Goal: Communication & Community: Participate in discussion

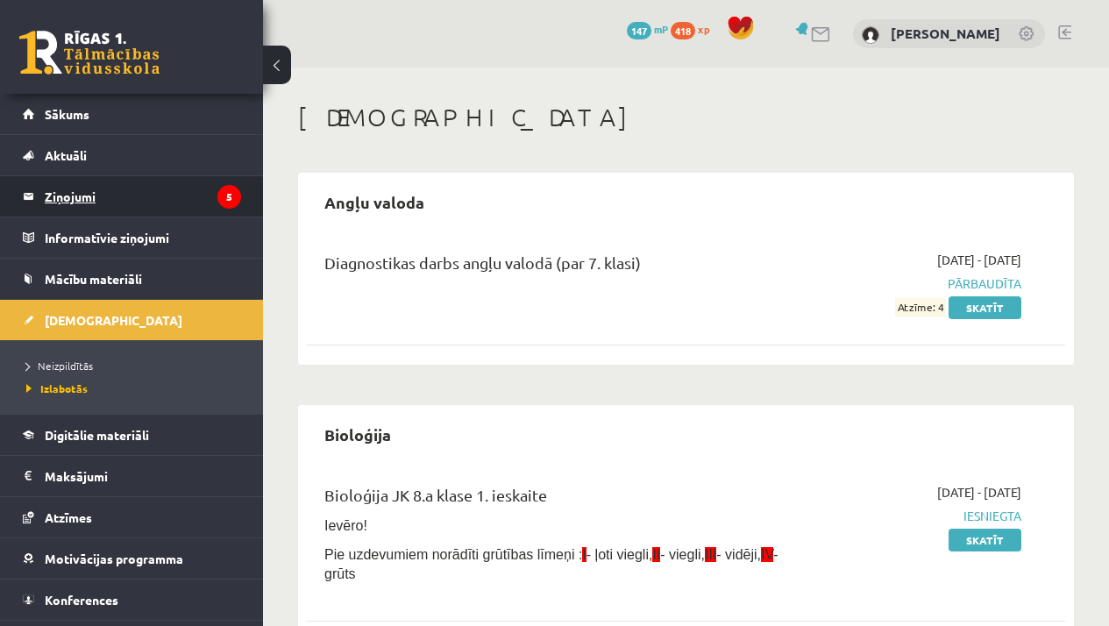
click at [62, 191] on legend "Ziņojumi 5" at bounding box center [143, 196] width 196 height 40
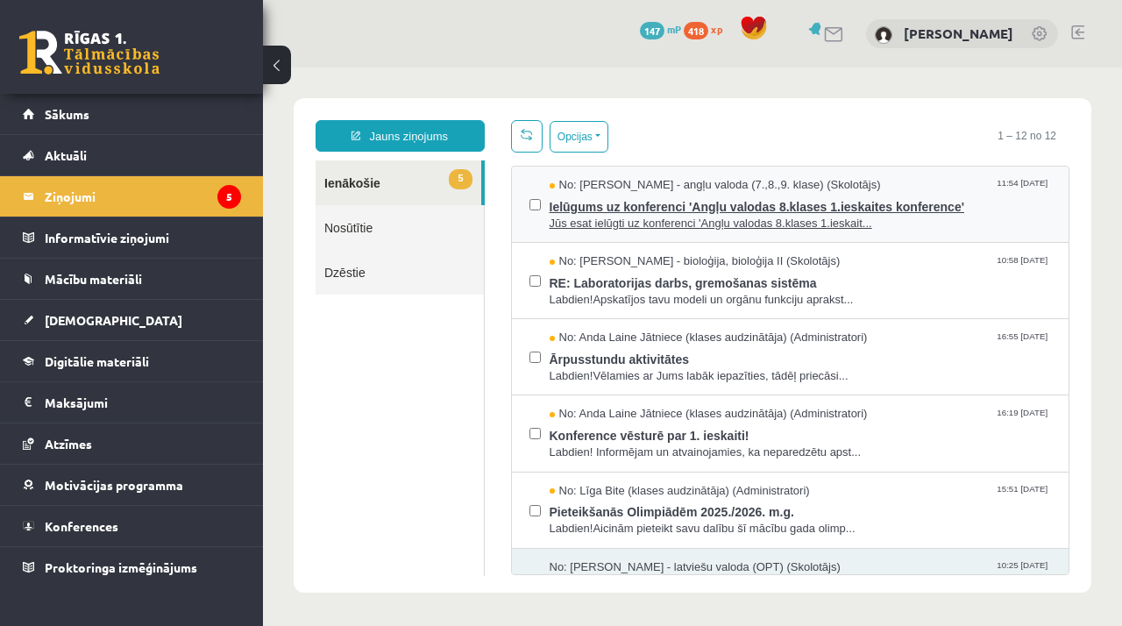
click at [618, 222] on span "Jūs esat ielūgti uz konferenci 'Angļu valodas 8.klases 1.ieskait..." at bounding box center [801, 224] width 502 height 17
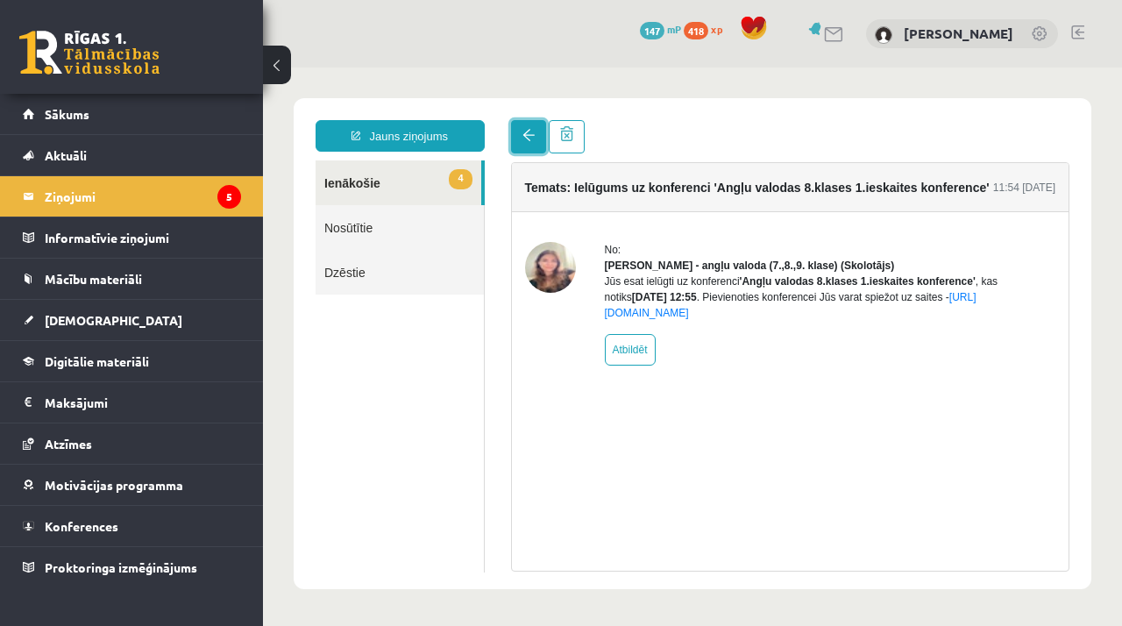
click at [525, 133] on span at bounding box center [529, 135] width 12 height 12
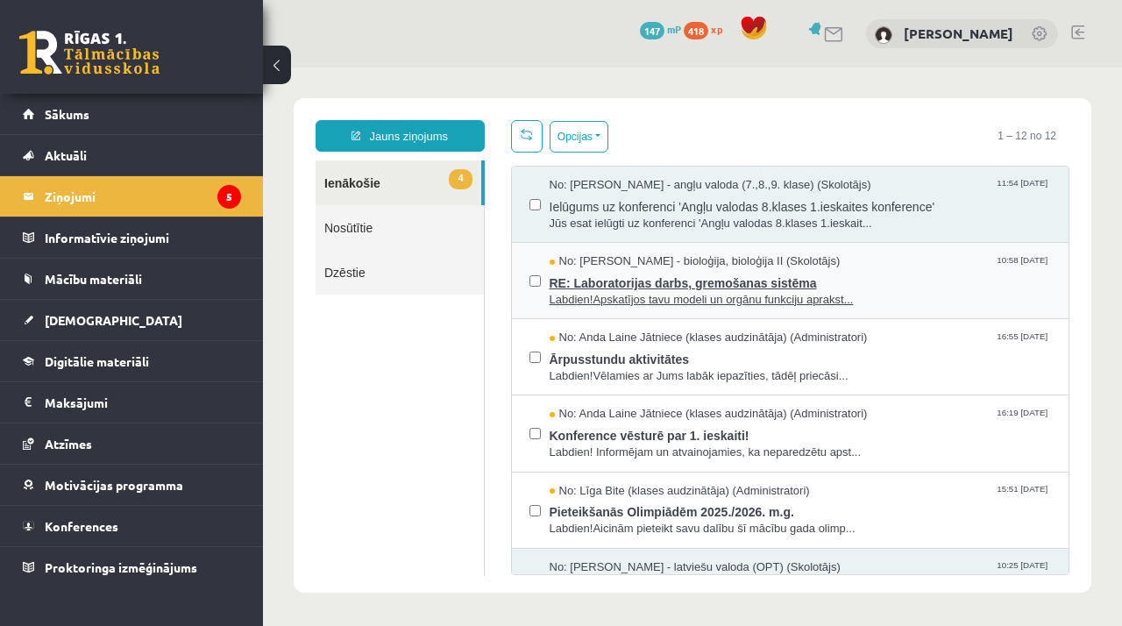
click at [599, 295] on span "Labdien!Apskatījos tavu modeli un orgānu funkciju aprakst..." at bounding box center [801, 300] width 502 height 17
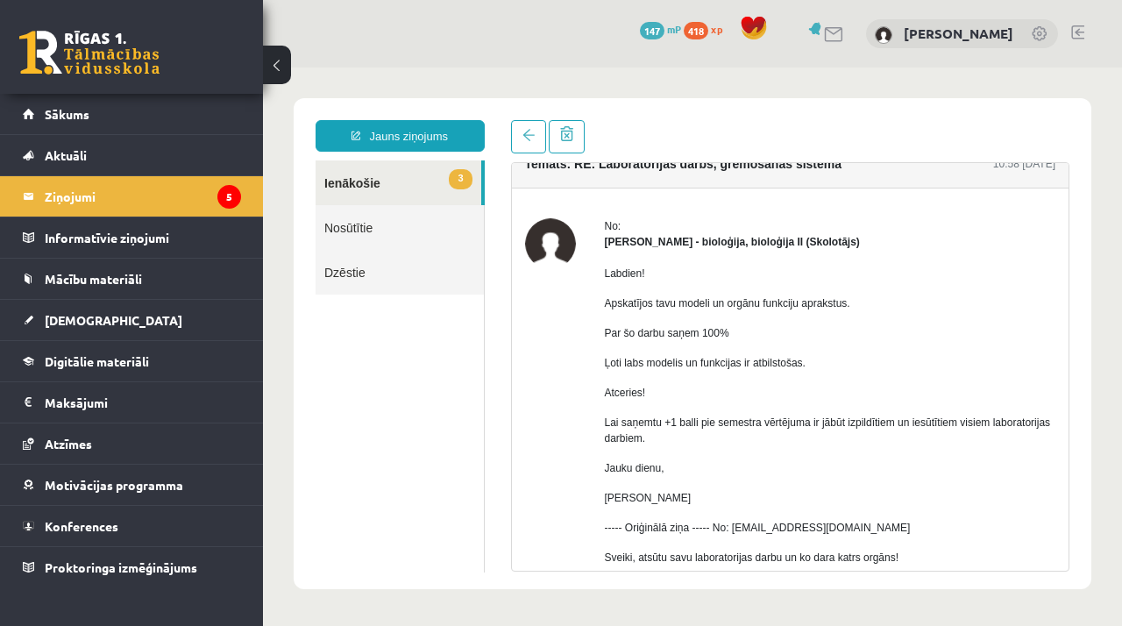
scroll to position [24, 0]
click at [523, 141] on span at bounding box center [529, 135] width 12 height 12
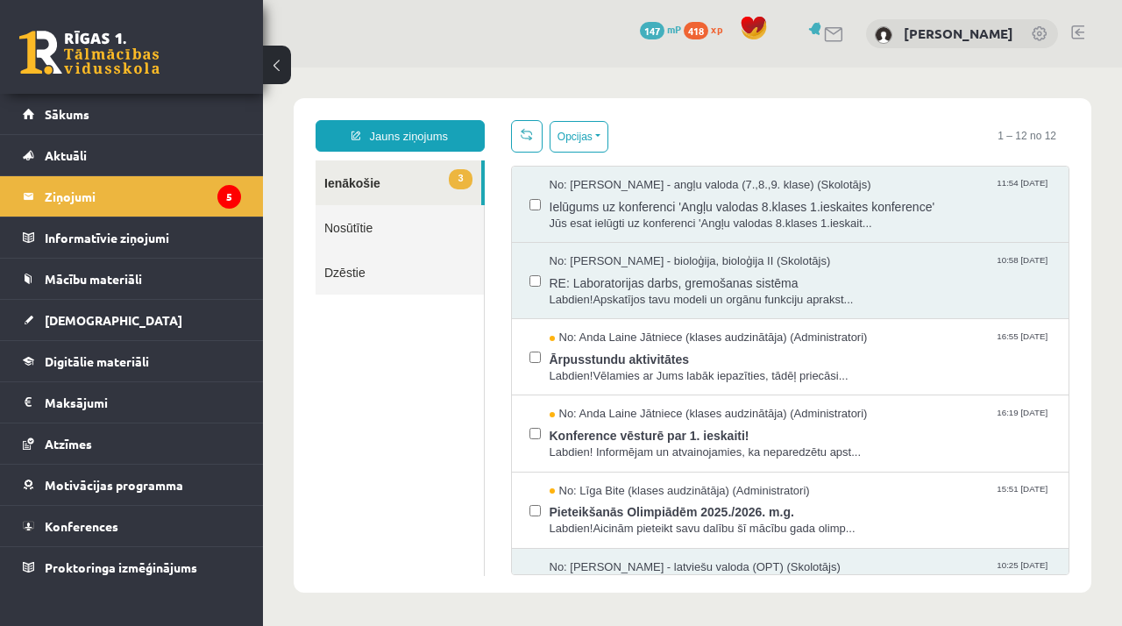
scroll to position [0, 0]
click at [633, 224] on span "Jūs esat ielūgti uz konferenci 'Angļu valodas 8.klases 1.ieskait..." at bounding box center [801, 224] width 502 height 17
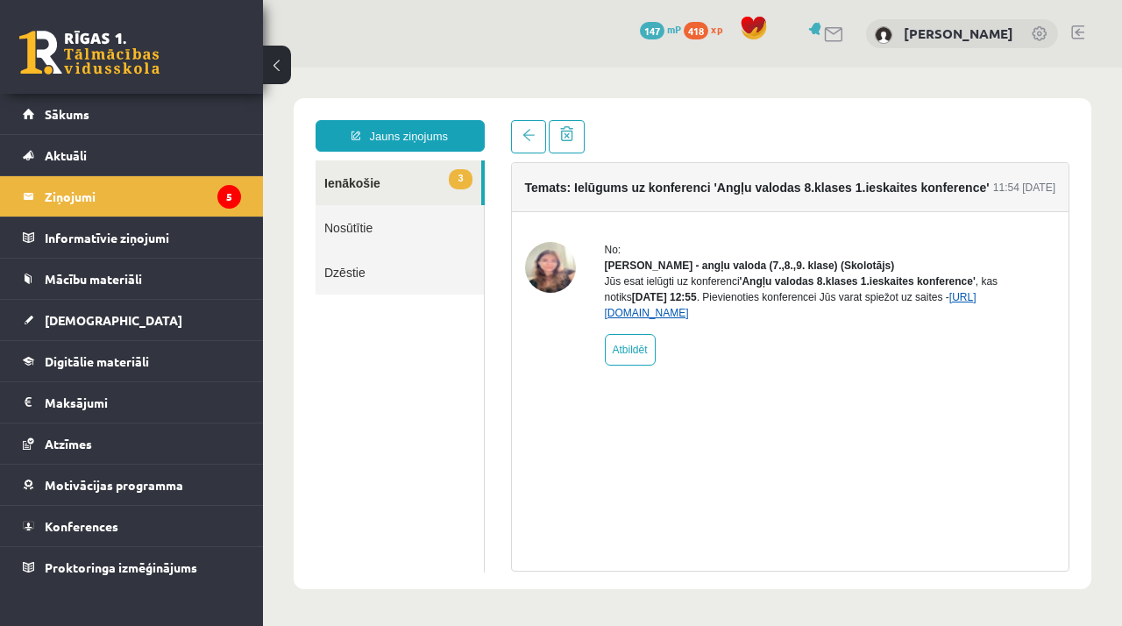
click at [638, 319] on link "https://eskola.r1tv.lv/conferences/4448/join" at bounding box center [791, 305] width 372 height 28
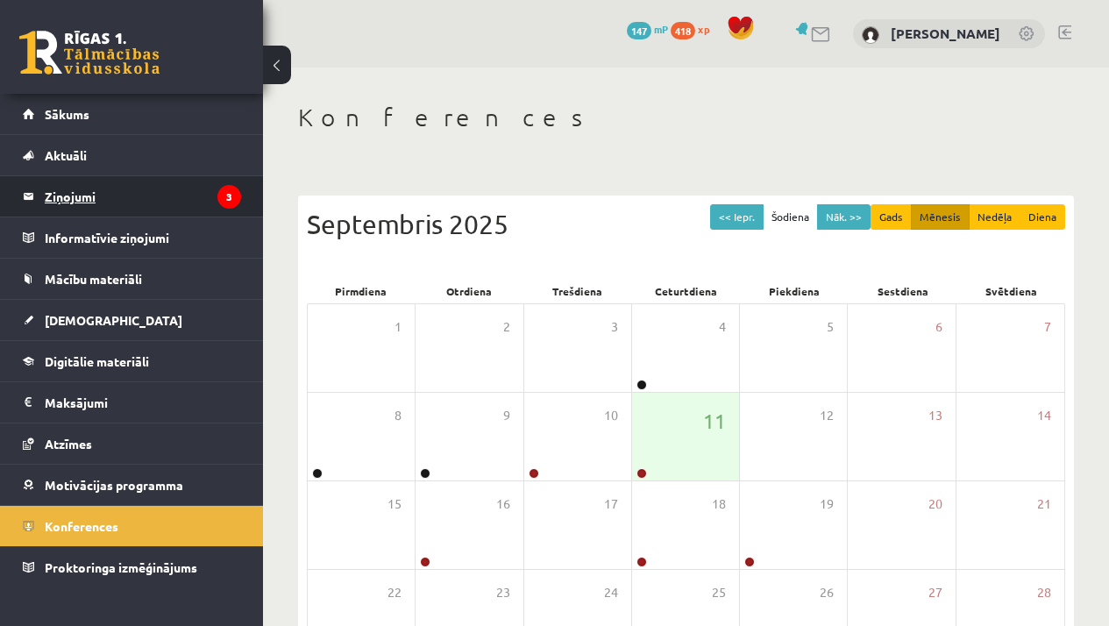
click at [106, 196] on legend "Ziņojumi 3" at bounding box center [143, 196] width 196 height 40
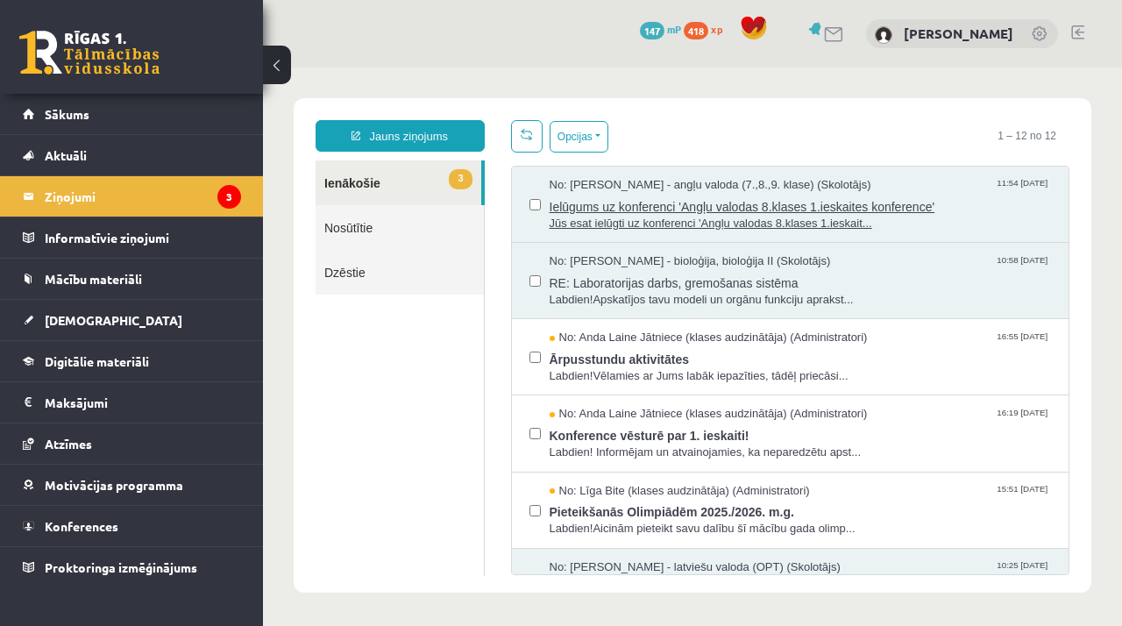
click at [596, 216] on span "Jūs esat ielūgti uz konferenci 'Angļu valodas 8.klases 1.ieskait..." at bounding box center [801, 224] width 502 height 17
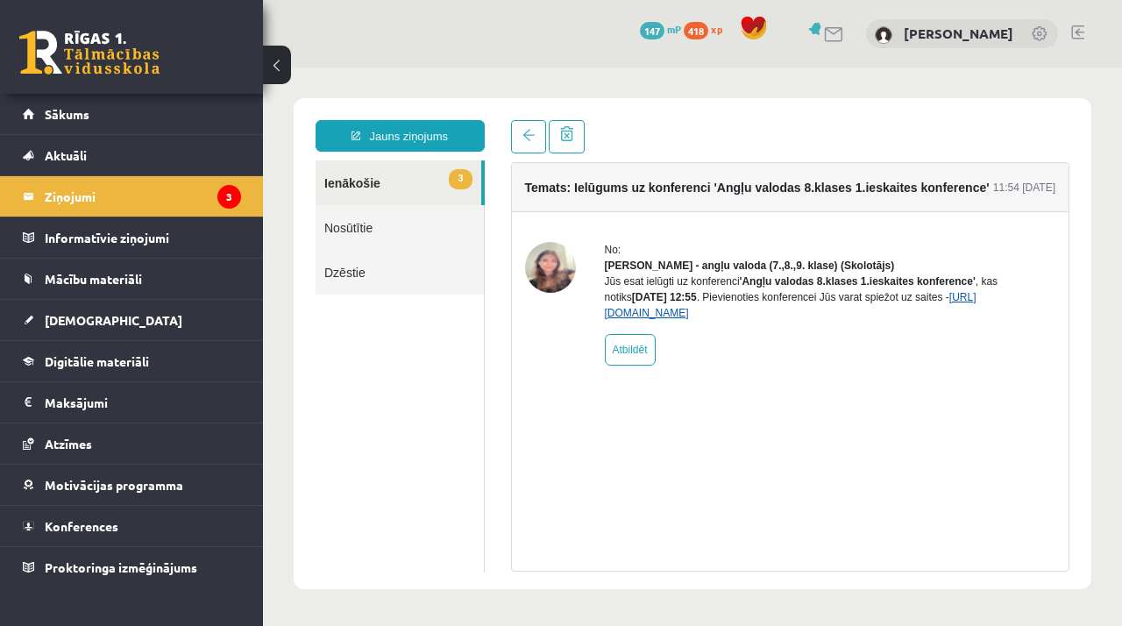
click at [658, 319] on link "https://eskola.r1tv.lv/conferences/4448/join" at bounding box center [791, 305] width 372 height 28
click at [523, 145] on link at bounding box center [528, 136] width 35 height 33
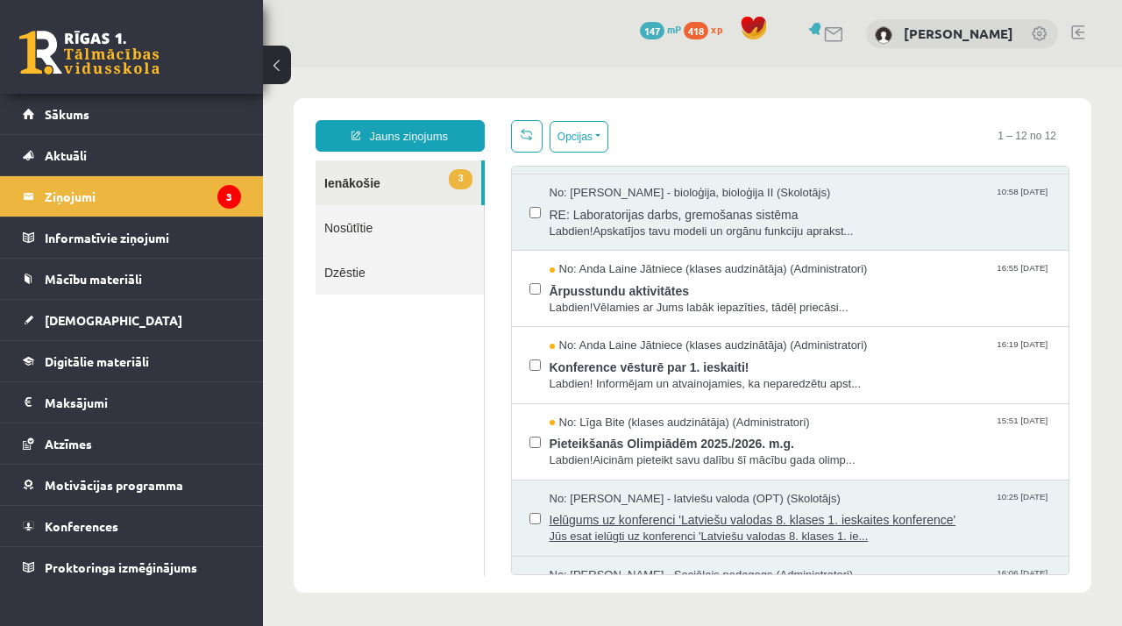
scroll to position [49, 0]
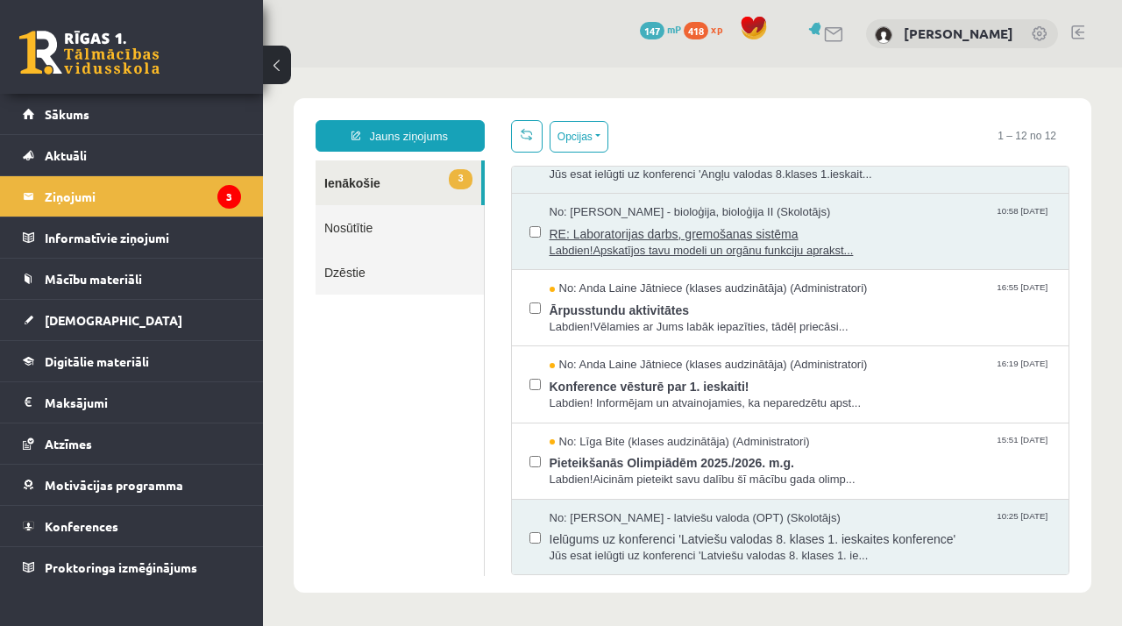
click at [724, 231] on span "RE: Laboratorijas darbs, gremošanas sistēma" at bounding box center [801, 232] width 502 height 22
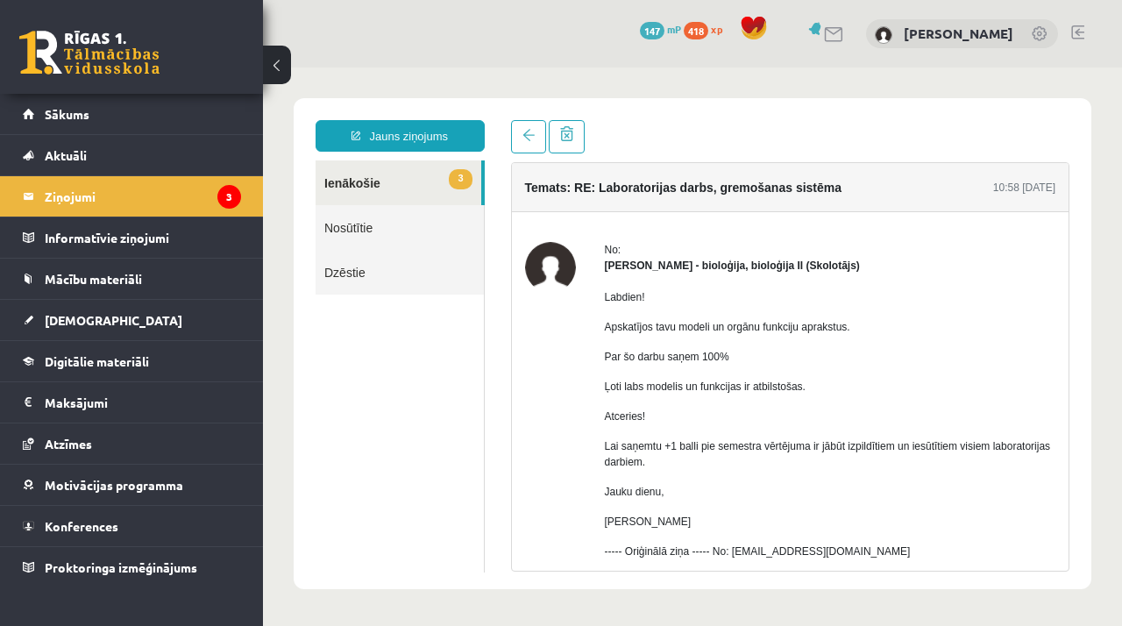
scroll to position [0, 0]
click at [531, 143] on link at bounding box center [528, 136] width 35 height 33
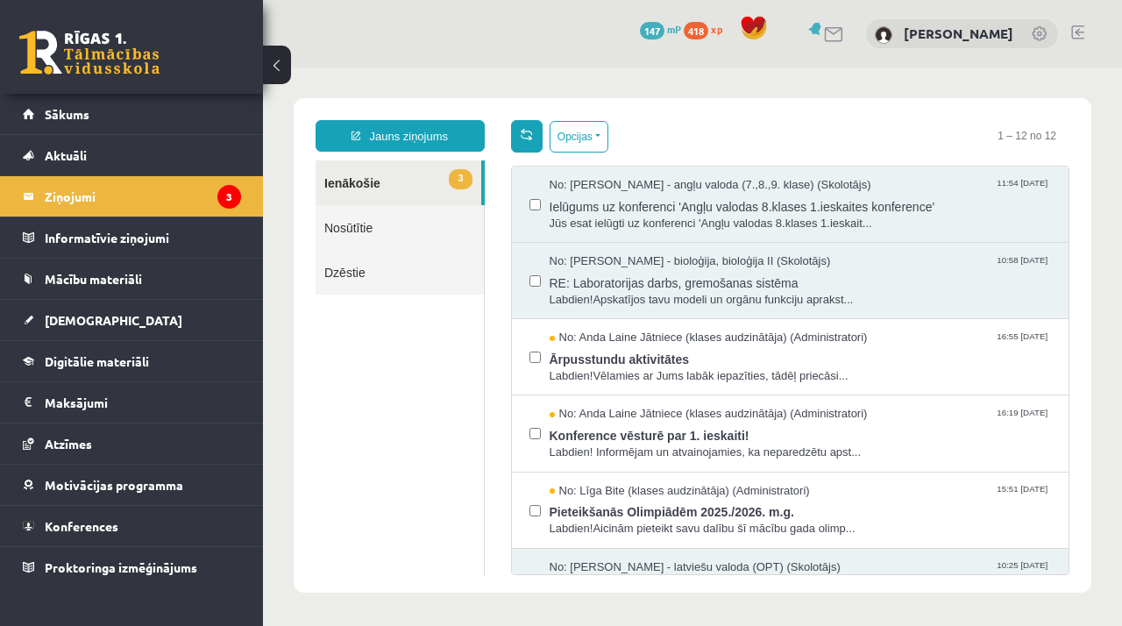
click at [529, 130] on span at bounding box center [527, 134] width 12 height 12
click at [625, 204] on span "Ielūgums uz konferenci 'Angļu valodas 8.klases 1.ieskaites konference'" at bounding box center [801, 205] width 502 height 22
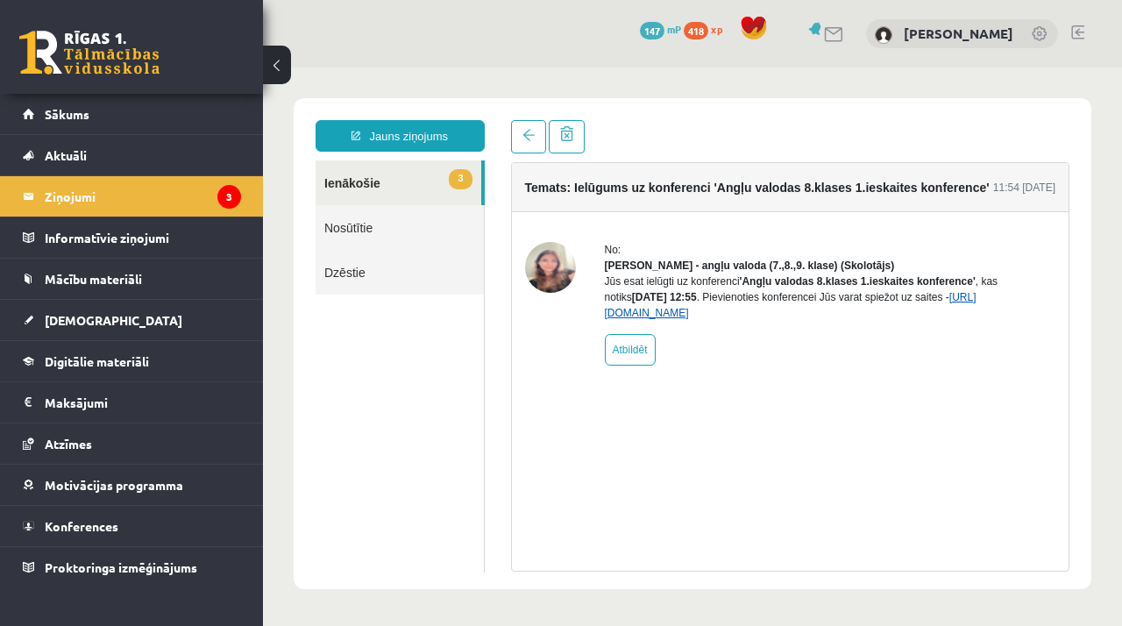
click at [669, 319] on link "https://eskola.r1tv.lv/conferences/4448/join" at bounding box center [791, 305] width 372 height 28
click at [624, 319] on link "https://eskola.r1tv.lv/conferences/4448/join" at bounding box center [791, 305] width 372 height 28
click at [728, 319] on link "https://eskola.r1tv.lv/conferences/4448/join" at bounding box center [791, 305] width 372 height 28
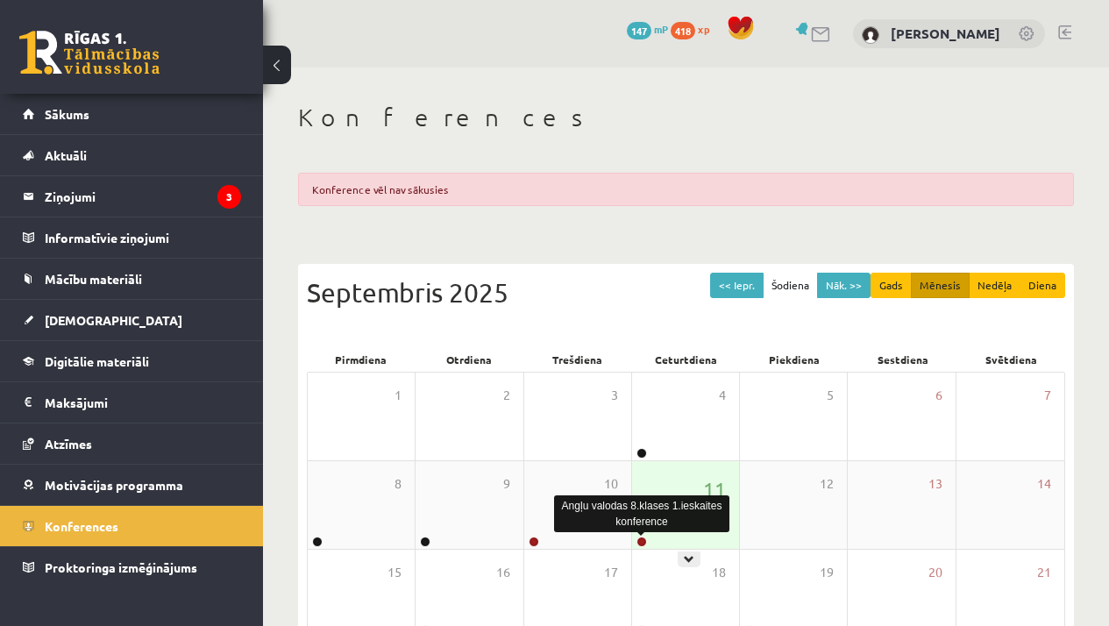
click at [642, 540] on link at bounding box center [642, 542] width 11 height 11
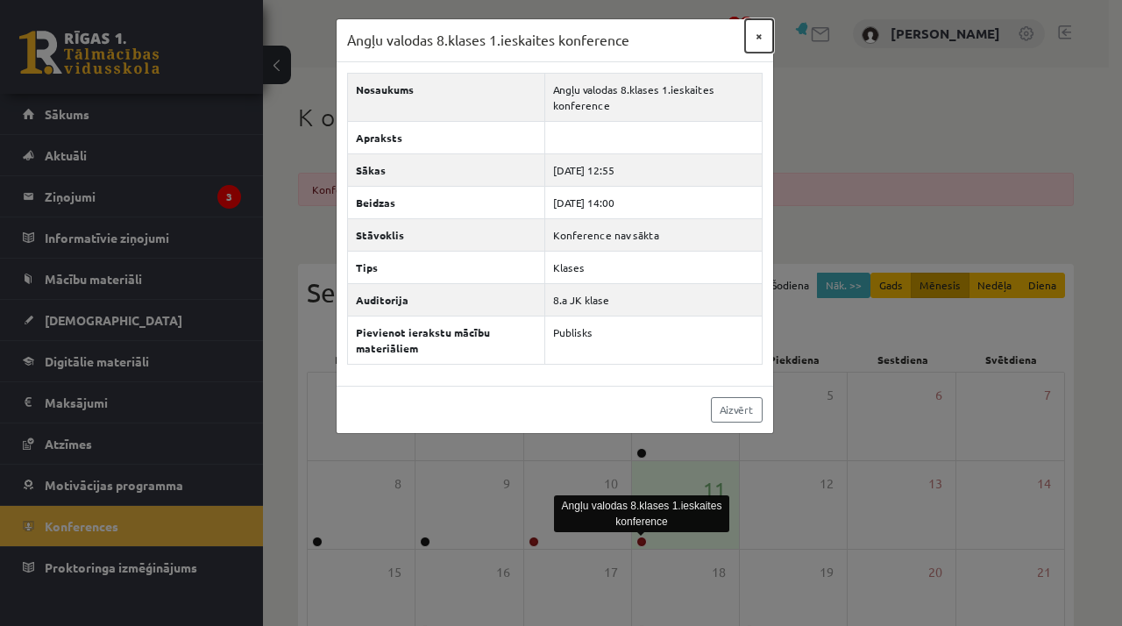
click at [758, 36] on button "×" at bounding box center [759, 35] width 28 height 33
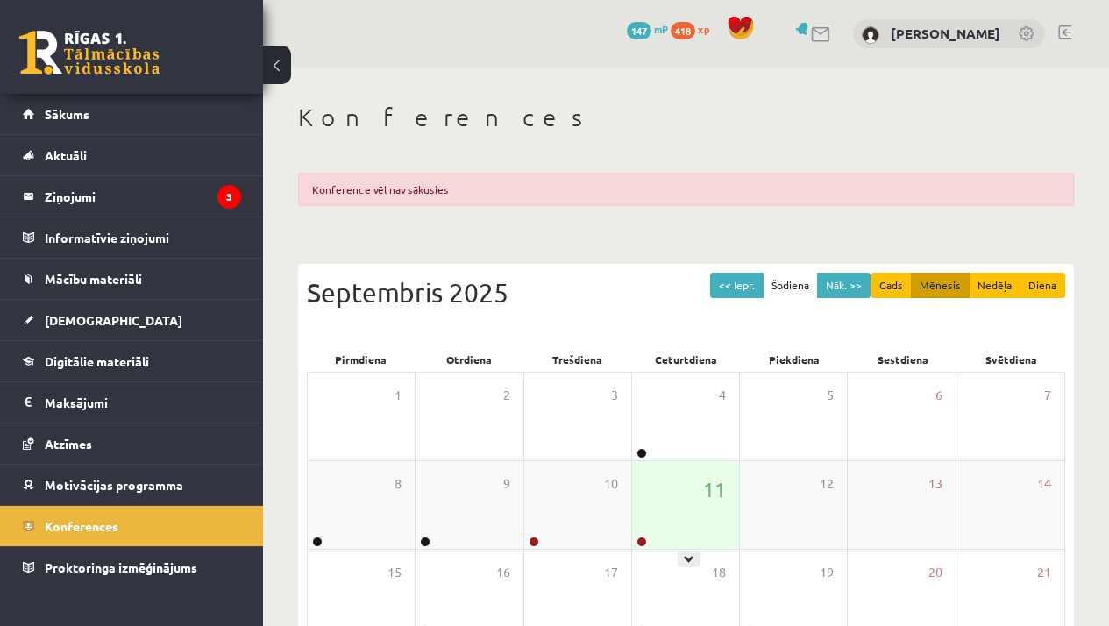
click at [654, 485] on div "11" at bounding box center [685, 505] width 107 height 88
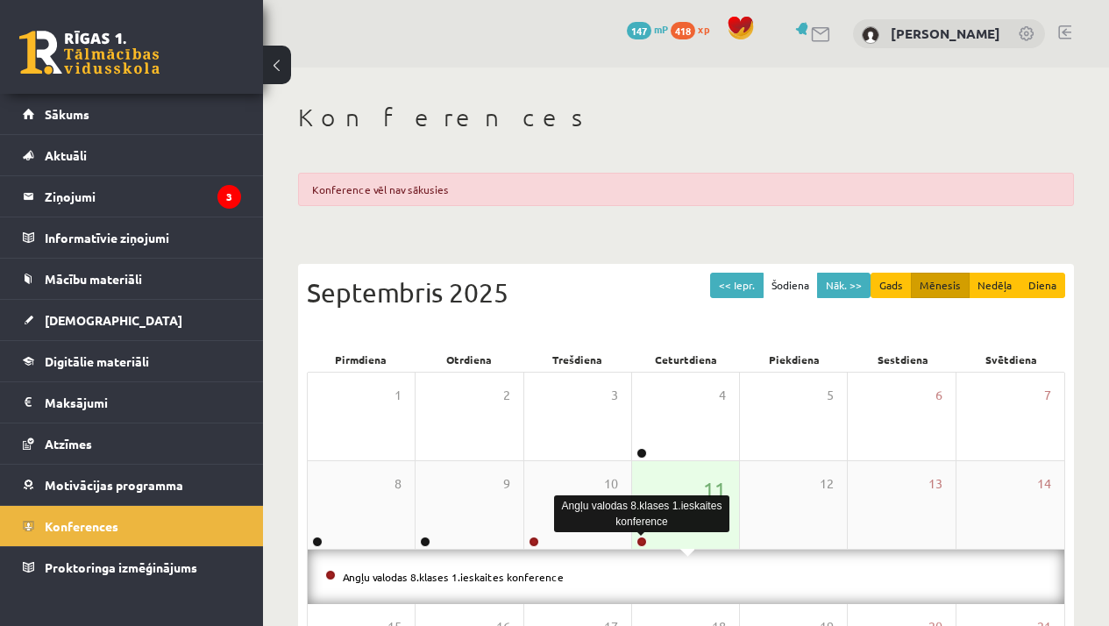
click at [640, 538] on link at bounding box center [642, 542] width 11 height 11
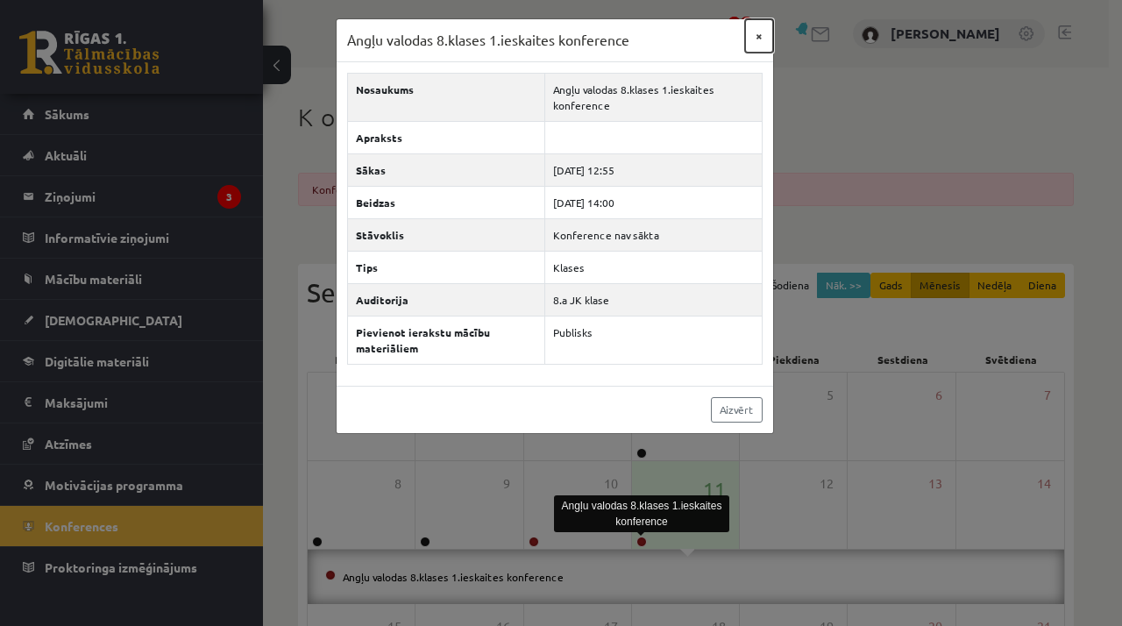
click at [759, 38] on button "×" at bounding box center [759, 35] width 28 height 33
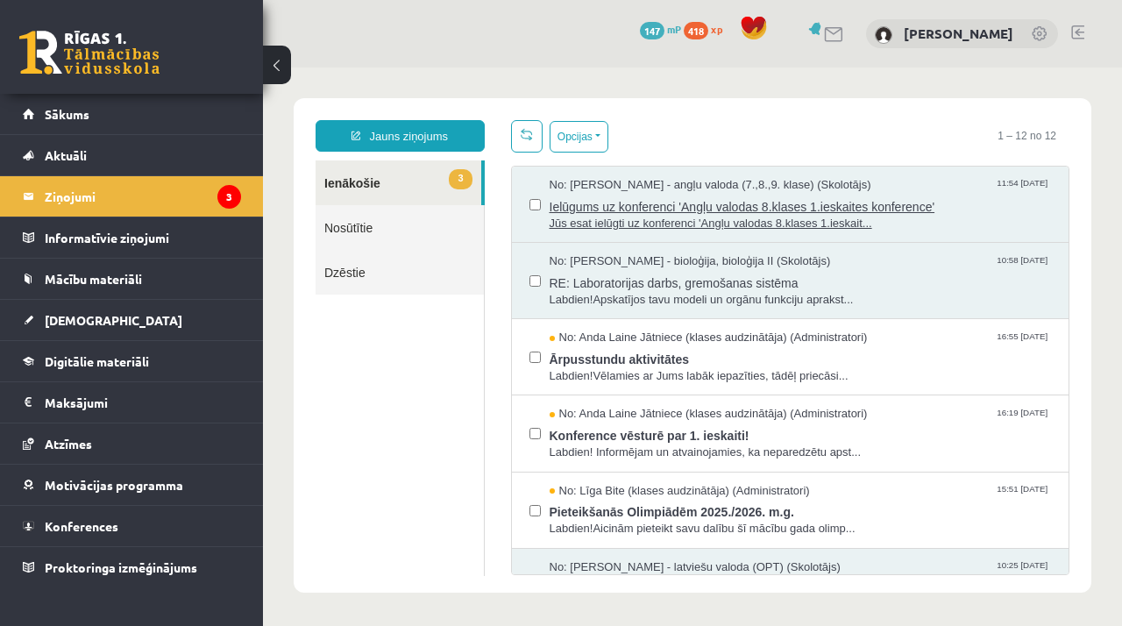
click at [659, 216] on span "Jūs esat ielūgti uz konferenci 'Angļu valodas 8.klases 1.ieskait..." at bounding box center [801, 224] width 502 height 17
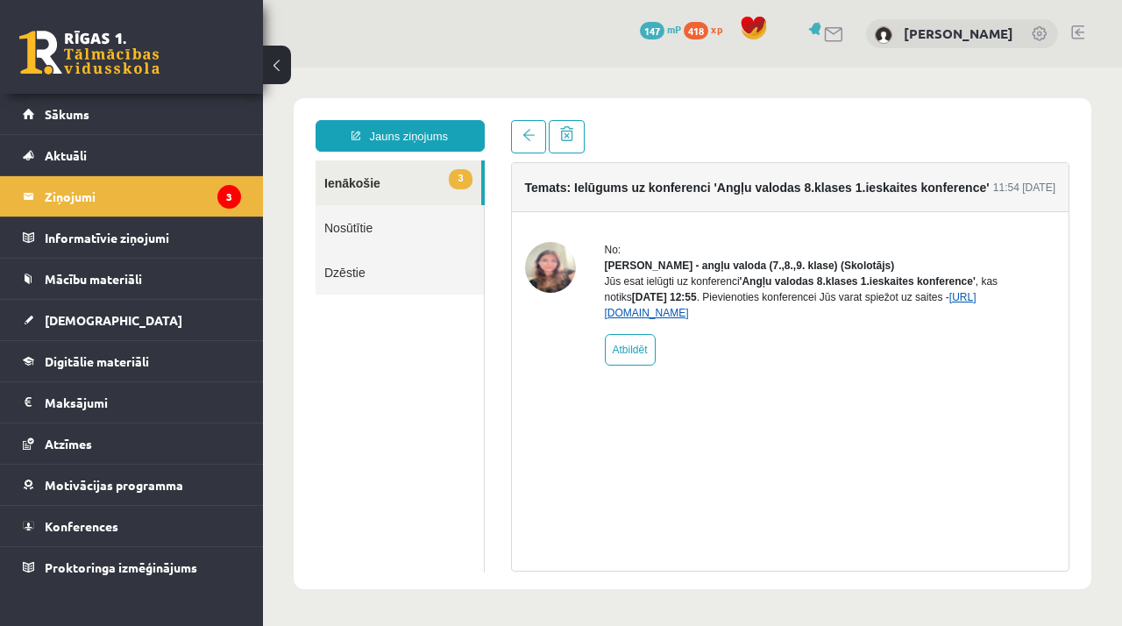
click at [667, 319] on link "https://eskola.r1tv.lv/conferences/4448/join" at bounding box center [791, 305] width 372 height 28
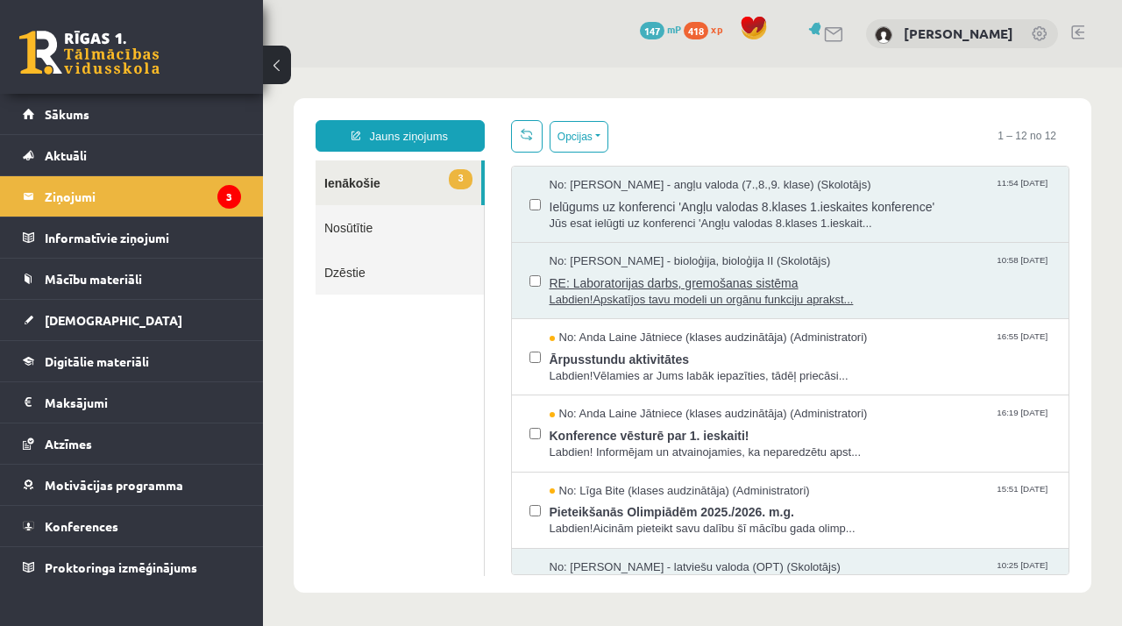
click at [577, 274] on span "RE: Laboratorijas darbs, gremošanas sistēma" at bounding box center [801, 281] width 502 height 22
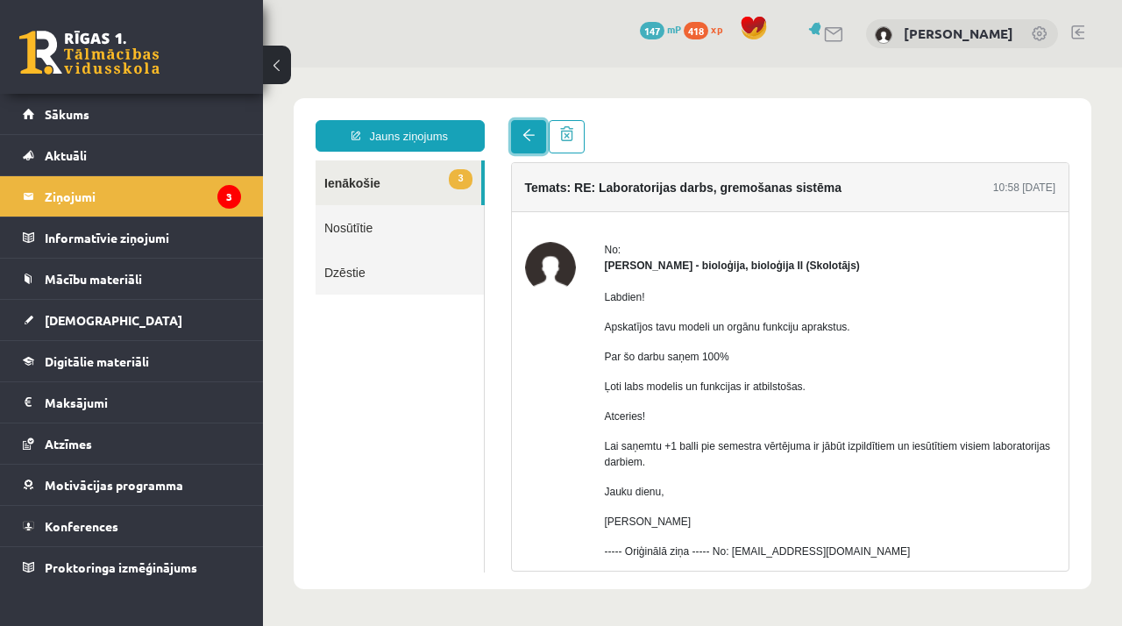
click at [526, 136] on span at bounding box center [529, 135] width 12 height 12
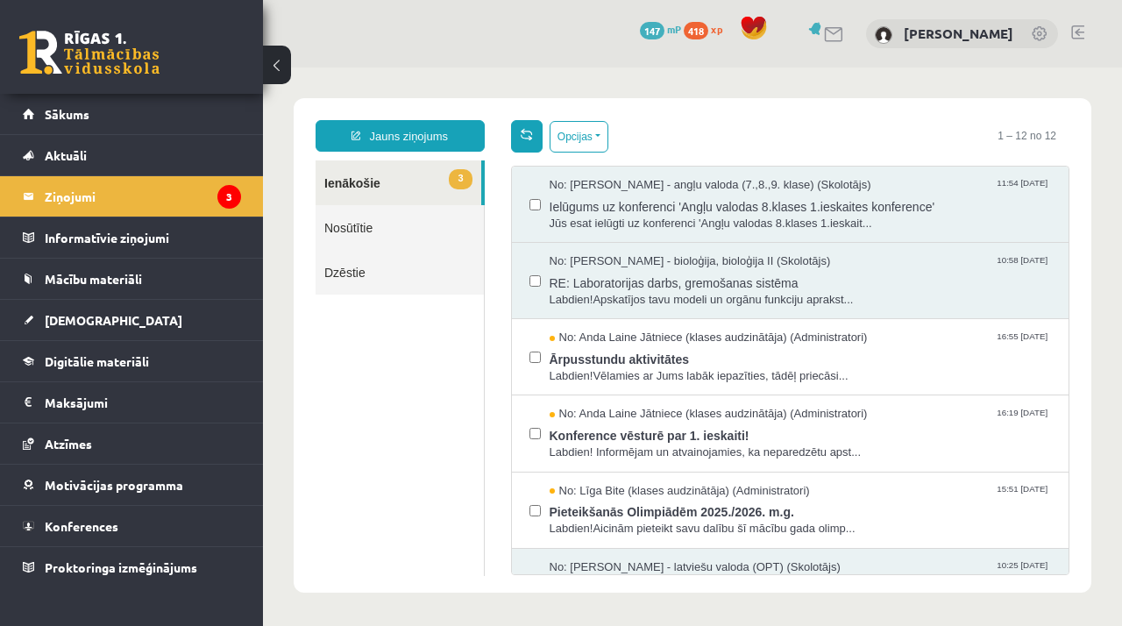
click at [527, 142] on link at bounding box center [527, 136] width 32 height 32
click at [611, 199] on span "Ielūgums uz konferenci 'Angļu valodas 8.klases 1.ieskaites konference'" at bounding box center [801, 205] width 502 height 22
click at [568, 206] on span "Ielūgums uz konferenci 'Angļu valodas 8.klases 1.ieskaites konference'" at bounding box center [801, 205] width 502 height 22
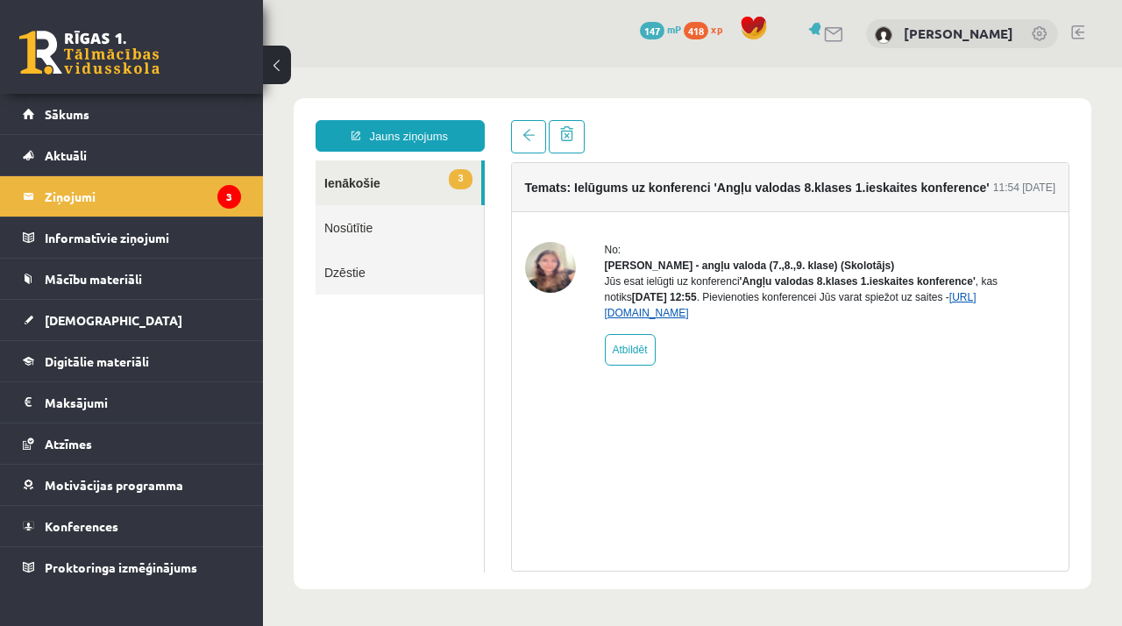
click at [655, 319] on link "https://eskola.r1tv.lv/conferences/4448/join" at bounding box center [791, 305] width 372 height 28
